Goal: Find contact information: Find contact information

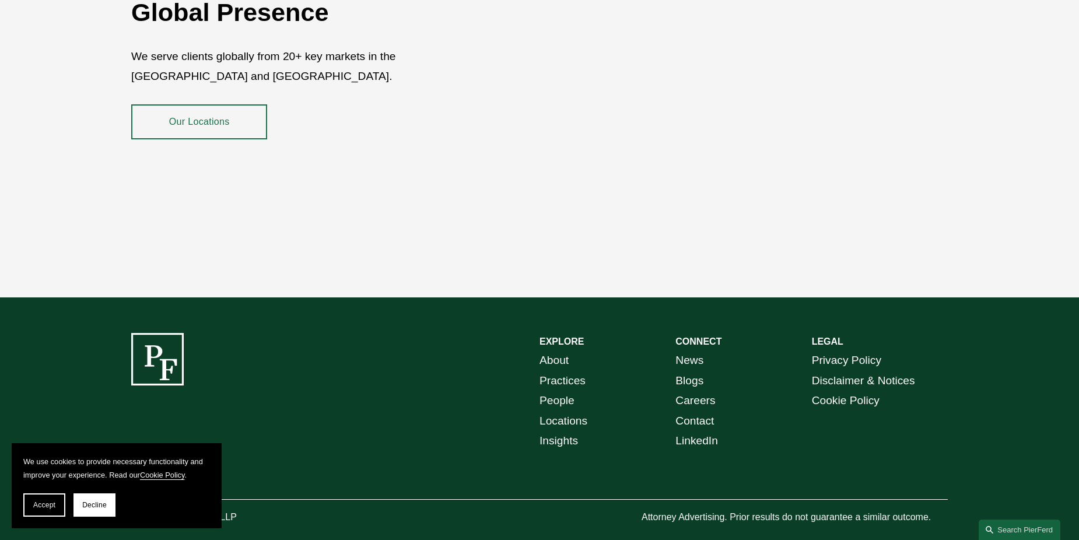
scroll to position [2127, 0]
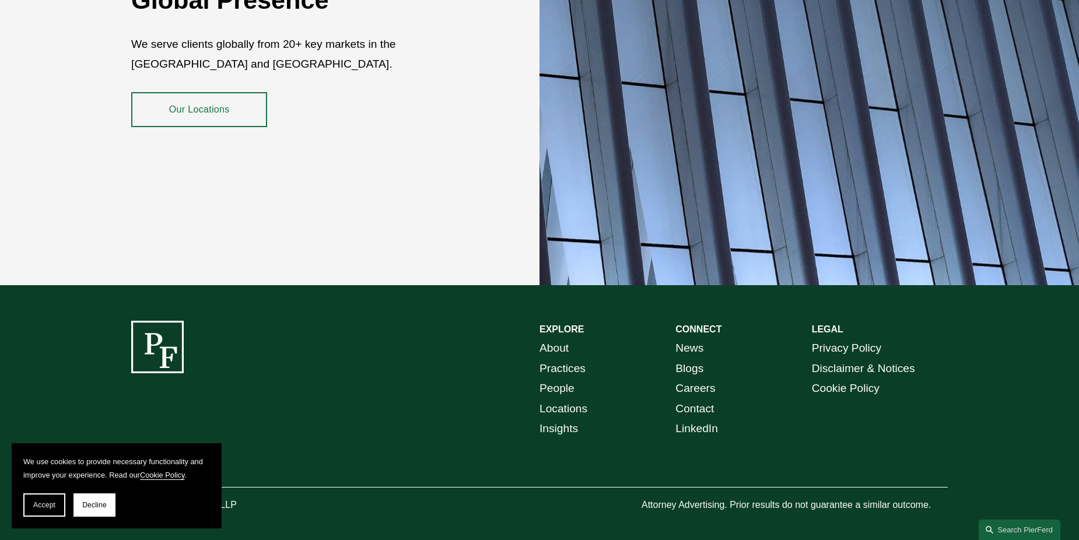
click at [244, 103] on link "Our Locations" at bounding box center [199, 109] width 136 height 35
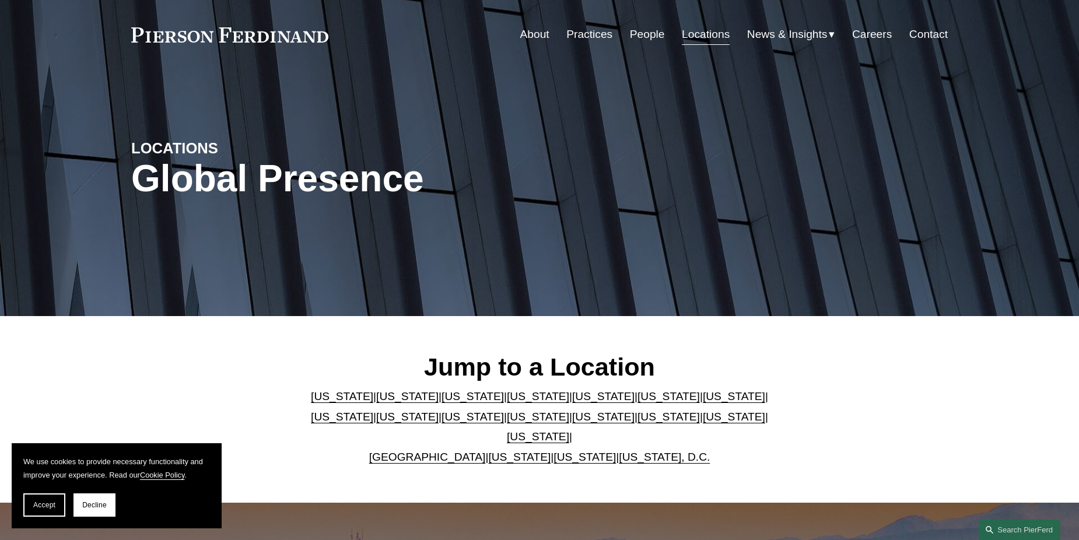
scroll to position [58, 0]
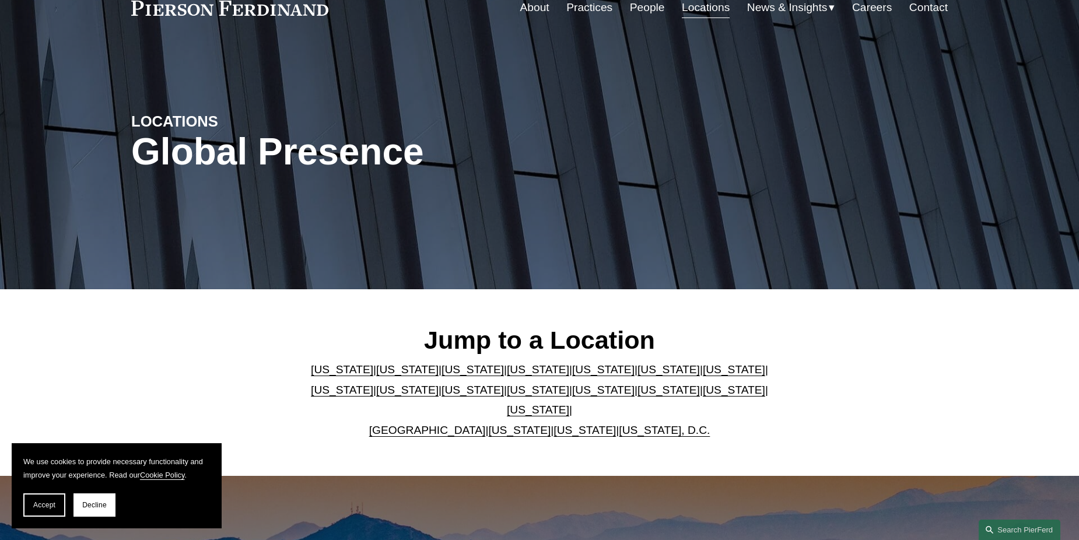
click at [441, 395] on link "[US_STATE]" at bounding box center [472, 390] width 62 height 12
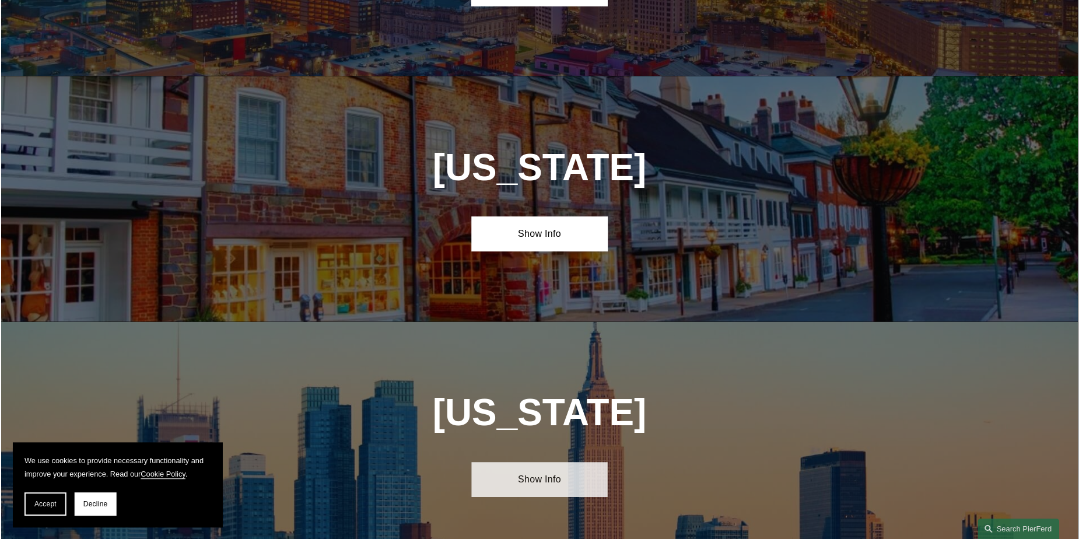
scroll to position [2737, 0]
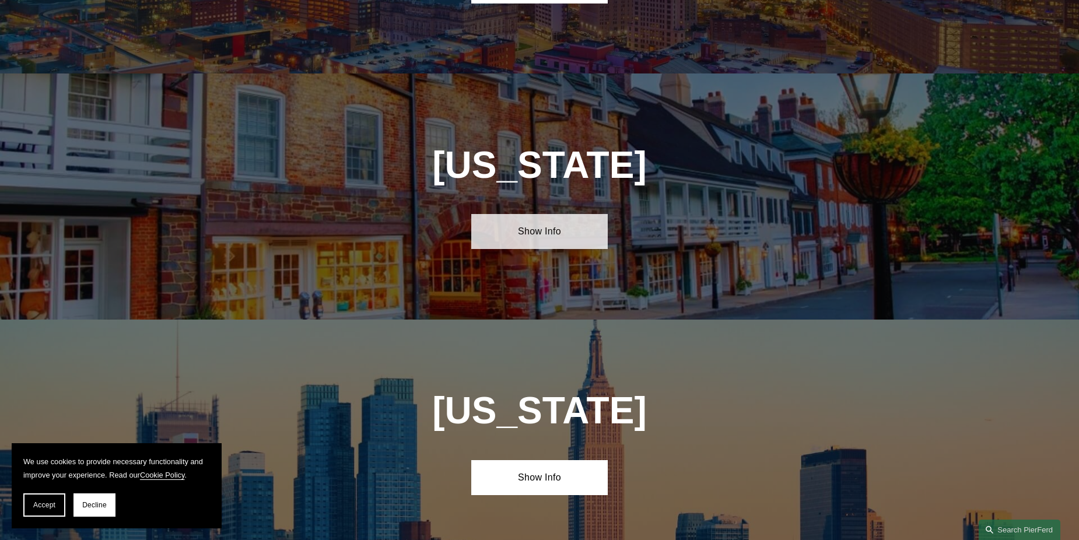
click at [593, 214] on link "Show Info" at bounding box center [539, 231] width 136 height 35
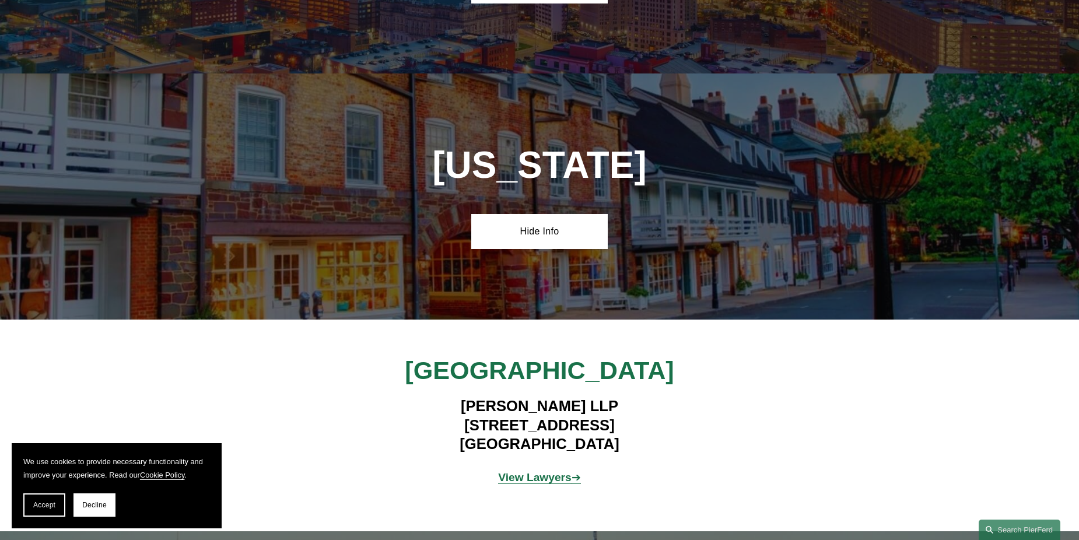
drag, startPoint x: 416, startPoint y: 350, endPoint x: 676, endPoint y: 352, distance: 259.4
click at [676, 396] on h4 "[PERSON_NAME] LLP [STREET_ADDRESS]" at bounding box center [539, 424] width 340 height 57
copy h4 "[STREET_ADDRESS]"
